Goal: Information Seeking & Learning: Learn about a topic

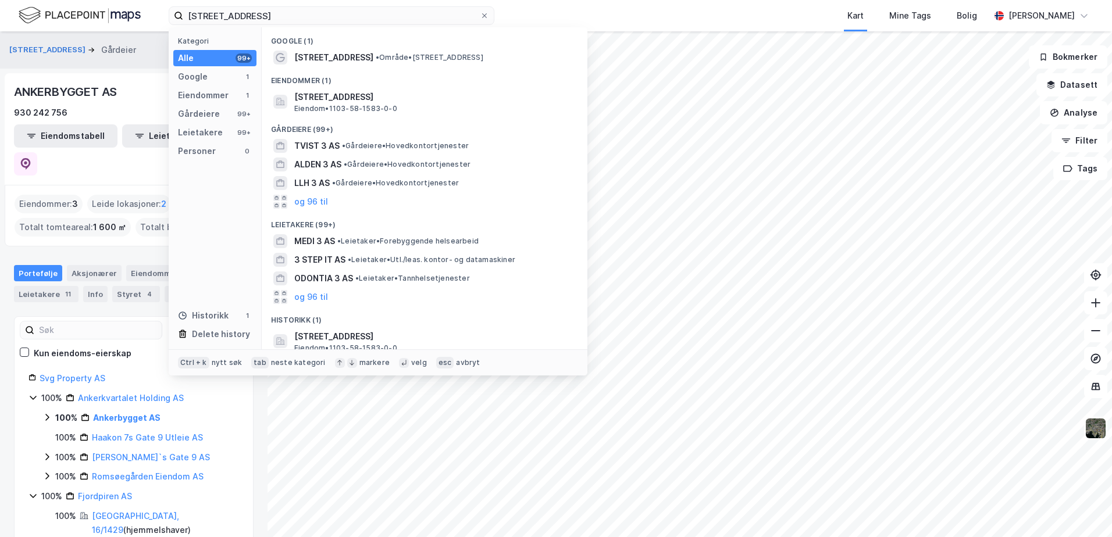
click at [120, 62] on div "kongsgårdbakken 3 Kategori Alle 99+ Google 1 Eiendommer 1 Gårdeiere 99+ Leietak…" at bounding box center [556, 268] width 1112 height 537
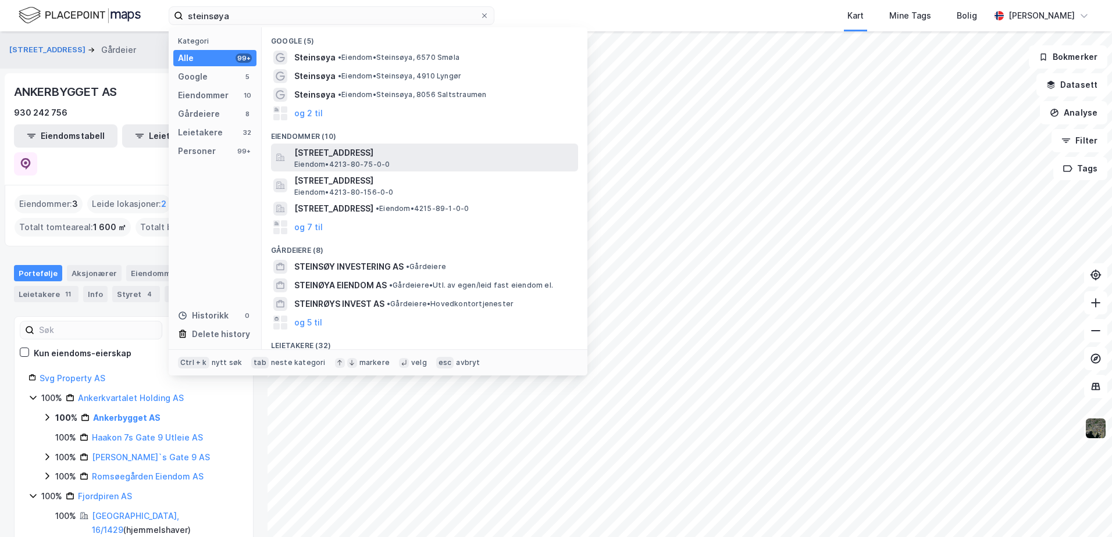
click at [330, 152] on span "[STREET_ADDRESS]" at bounding box center [433, 153] width 279 height 14
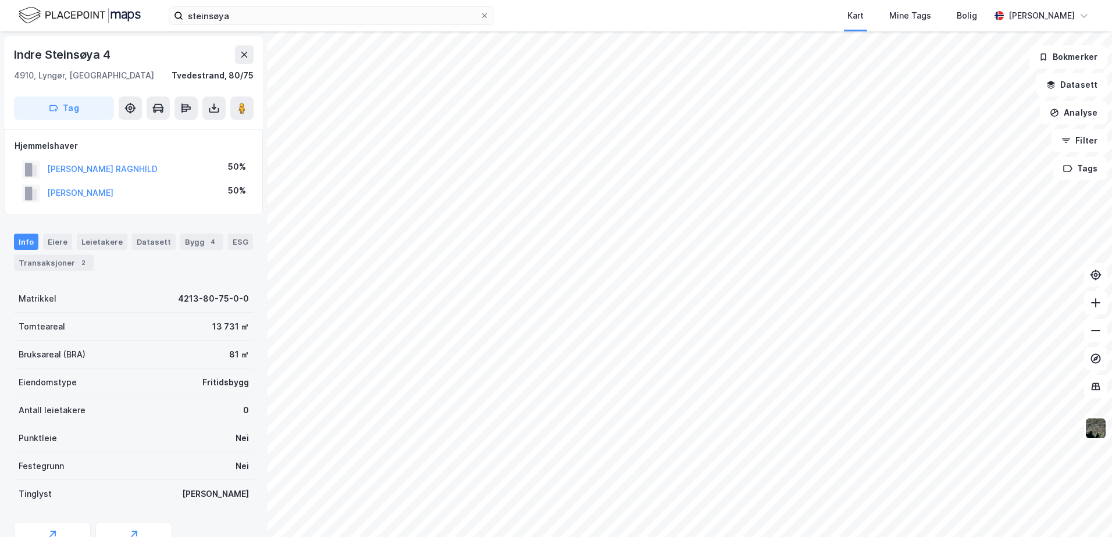
scroll to position [2, 0]
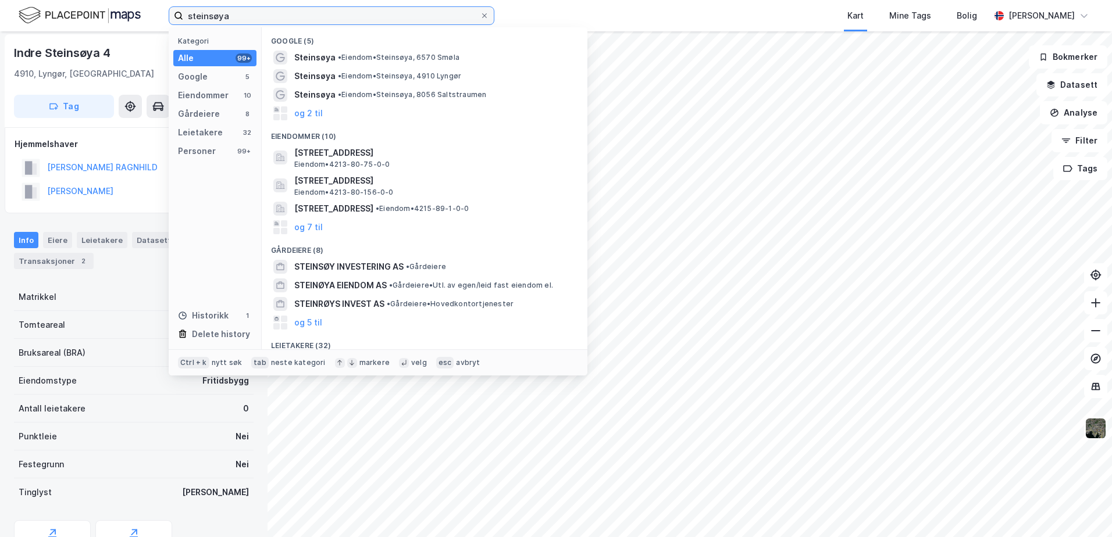
drag, startPoint x: 283, startPoint y: 15, endPoint x: 6, endPoint y: 15, distance: 277.3
click at [6, 15] on div "steinsøya Kategori Alle 99+ Google 5 Eiendommer 10 Gårdeiere 8 Leietakere 32 Pe…" at bounding box center [556, 15] width 1112 height 31
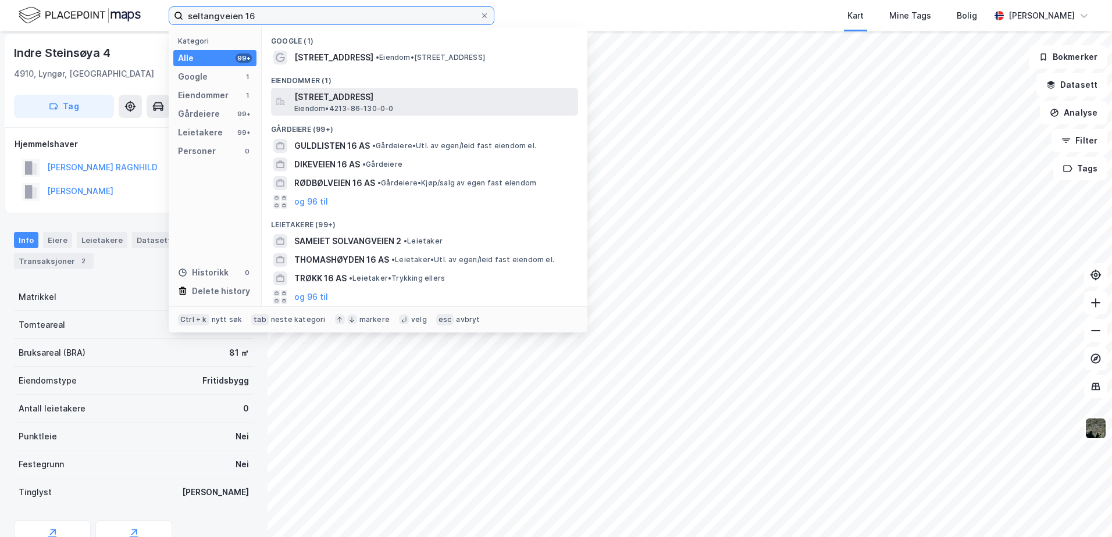
type input "seltangveien 16"
click at [303, 88] on div "[STREET_ADDRESS], TVEDESTRAND Eiendom • 4213-86-130-0-0" at bounding box center [424, 102] width 307 height 28
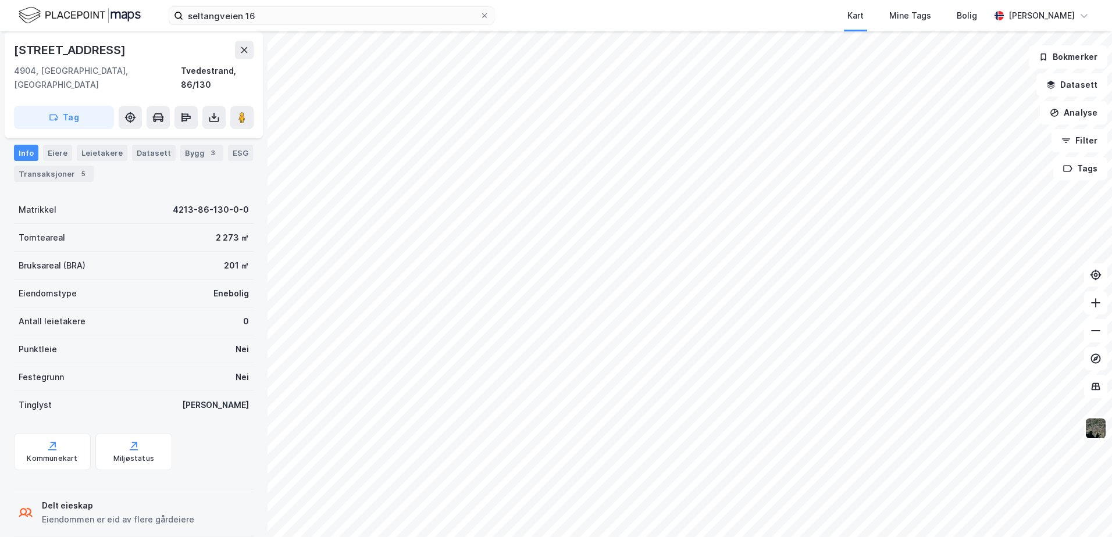
scroll to position [107, 0]
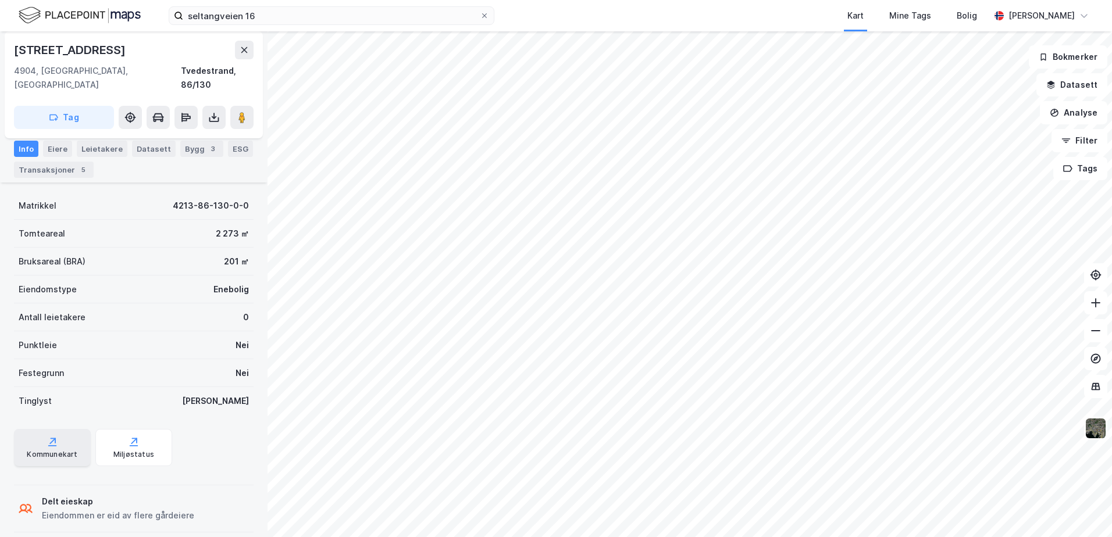
click at [60, 450] on div "Kommunekart" at bounding box center [52, 454] width 51 height 9
